Goal: Find specific page/section: Find specific page/section

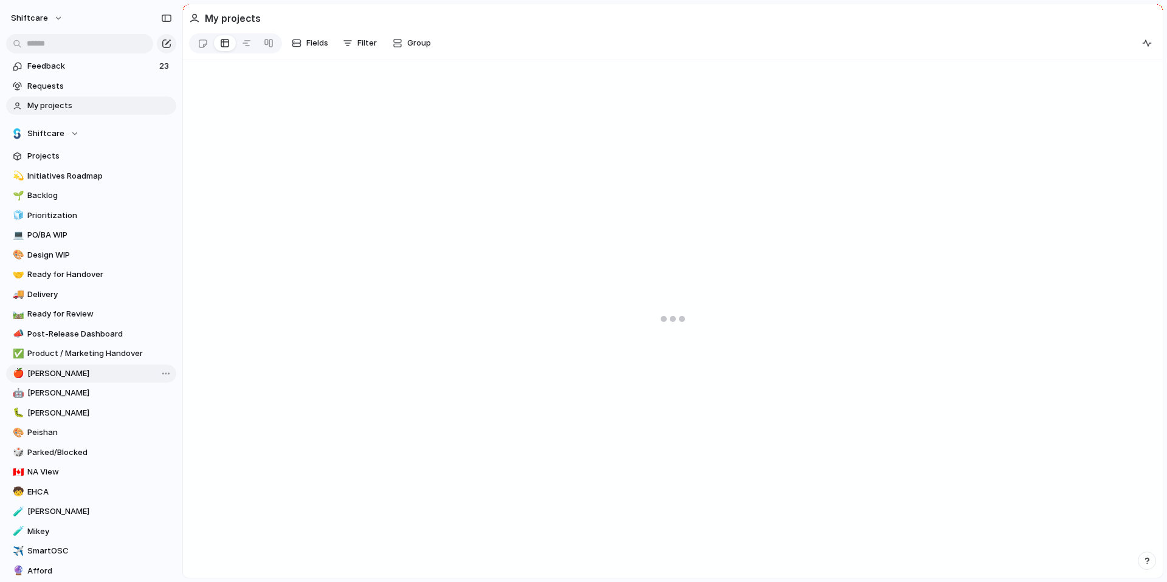
click at [72, 373] on span "[PERSON_NAME]" at bounding box center [99, 374] width 145 height 12
